Goal: Use online tool/utility: Utilize a website feature to perform a specific function

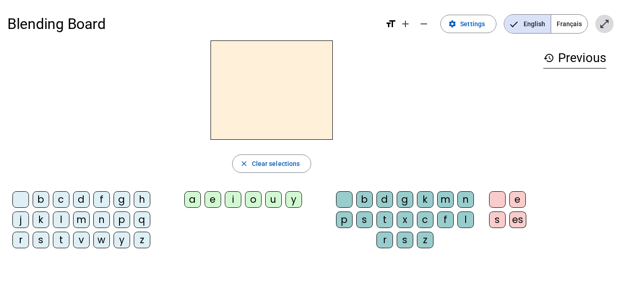
click at [607, 26] on mat-icon "open_in_full" at bounding box center [604, 23] width 11 height 11
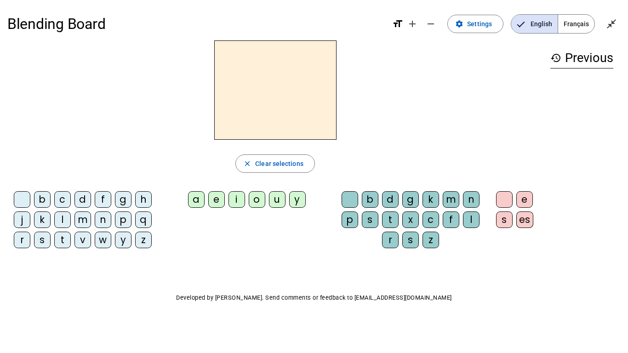
click at [107, 220] on div "n" at bounding box center [103, 220] width 17 height 17
click at [256, 196] on div "o" at bounding box center [257, 199] width 17 height 17
click at [388, 219] on div "t" at bounding box center [390, 220] width 17 height 17
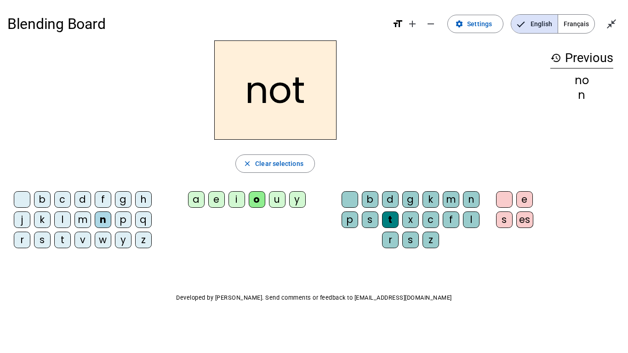
click at [65, 236] on div "t" at bounding box center [62, 240] width 17 height 17
click at [123, 221] on div "p" at bounding box center [123, 220] width 17 height 17
click at [236, 201] on div "i" at bounding box center [237, 199] width 17 height 17
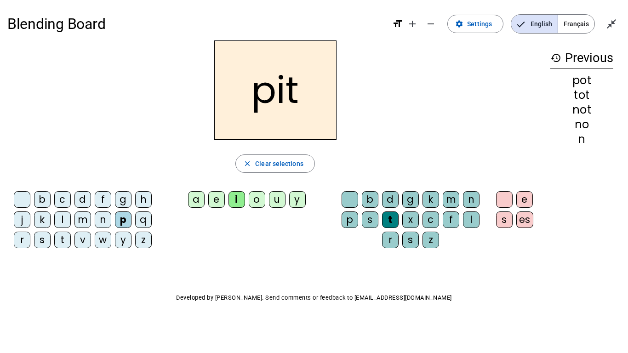
click at [198, 198] on div "a" at bounding box center [196, 199] width 17 height 17
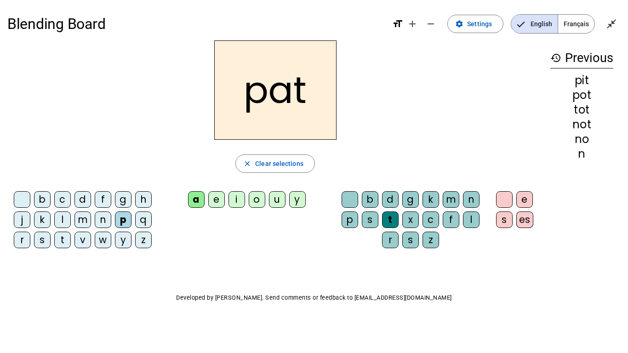
click at [470, 200] on div "n" at bounding box center [471, 199] width 17 height 17
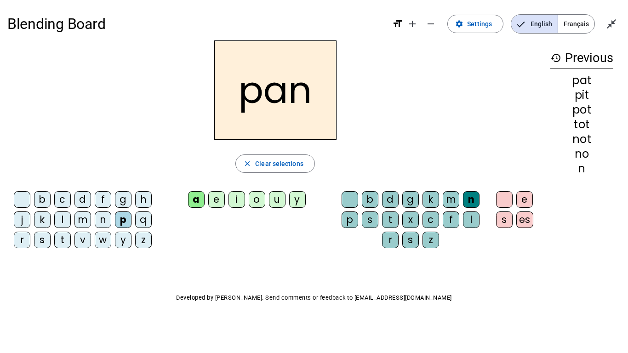
click at [89, 216] on div "m" at bounding box center [83, 220] width 17 height 17
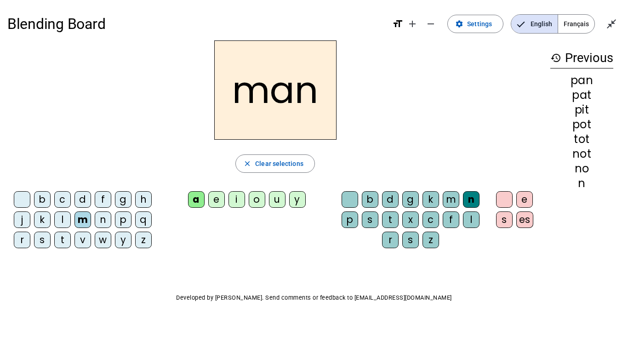
click at [105, 195] on div "f" at bounding box center [103, 199] width 17 height 17
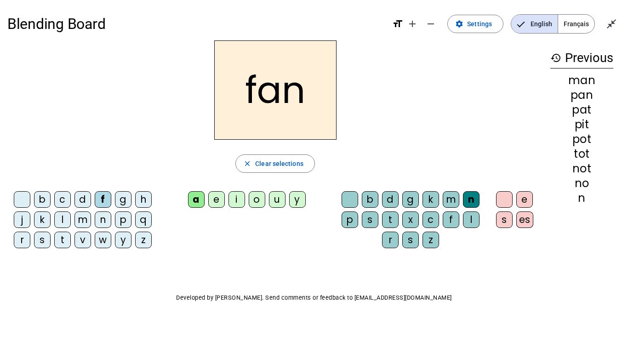
click at [122, 224] on div "p" at bounding box center [123, 220] width 17 height 17
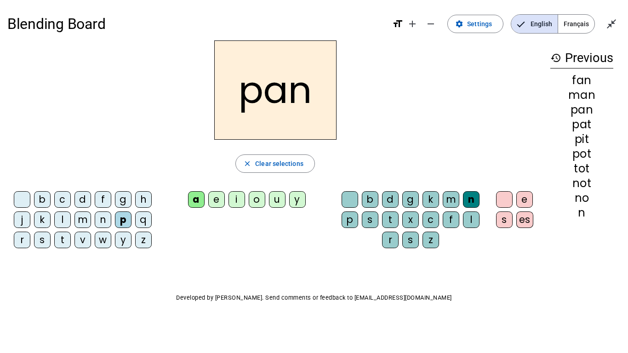
click at [454, 201] on div "m" at bounding box center [451, 199] width 17 height 17
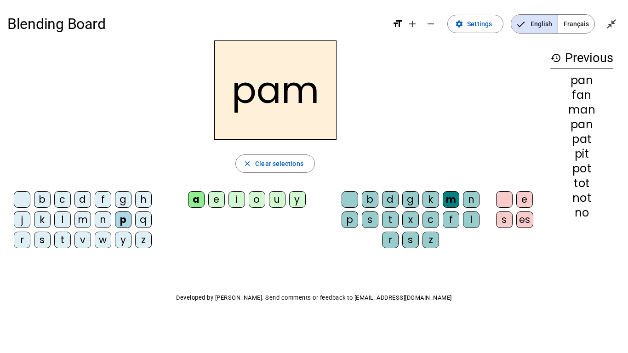
click at [258, 196] on div "o" at bounding box center [257, 199] width 17 height 17
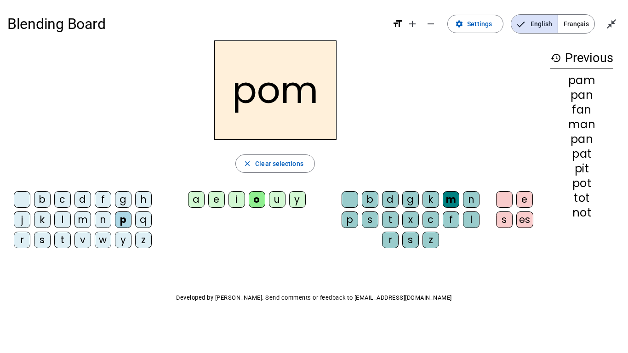
click at [90, 218] on div "m" at bounding box center [83, 220] width 17 height 17
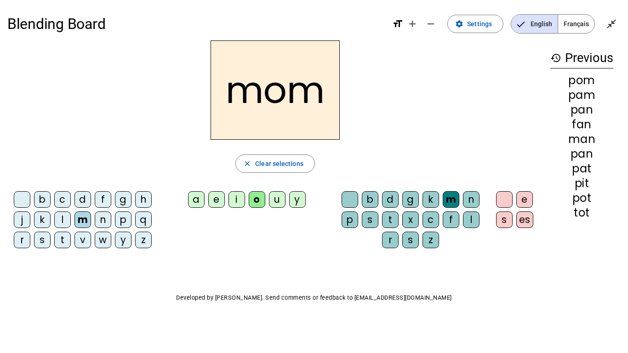
click at [62, 239] on div "t" at bounding box center [62, 240] width 17 height 17
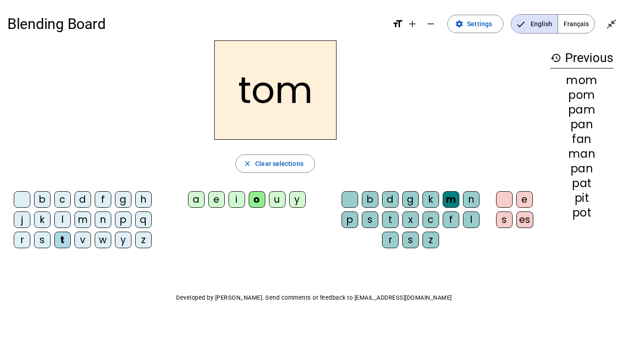
click at [348, 218] on div "p" at bounding box center [350, 220] width 17 height 17
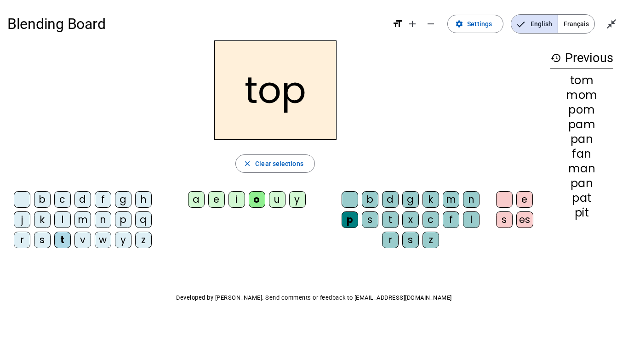
click at [126, 221] on div "p" at bounding box center [123, 220] width 17 height 17
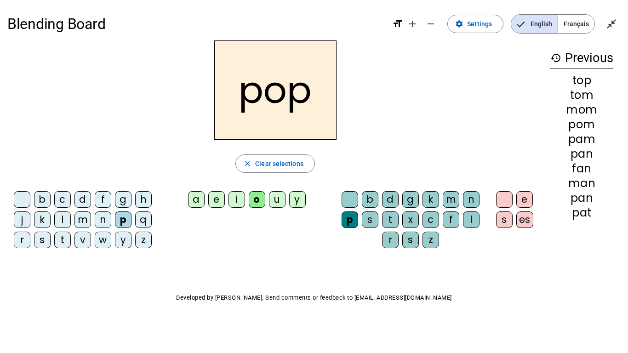
click at [86, 222] on div "m" at bounding box center [83, 220] width 17 height 17
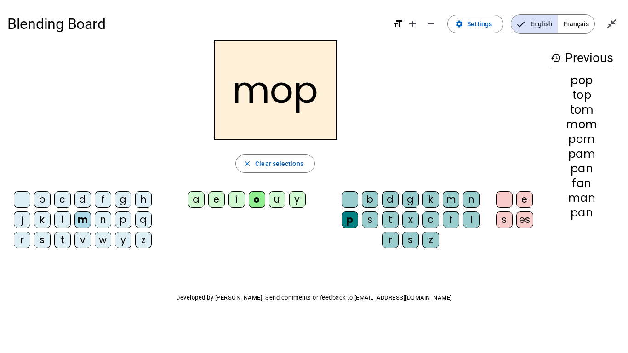
click at [49, 239] on div "s" at bounding box center [42, 240] width 17 height 17
